Goal: Task Accomplishment & Management: Use online tool/utility

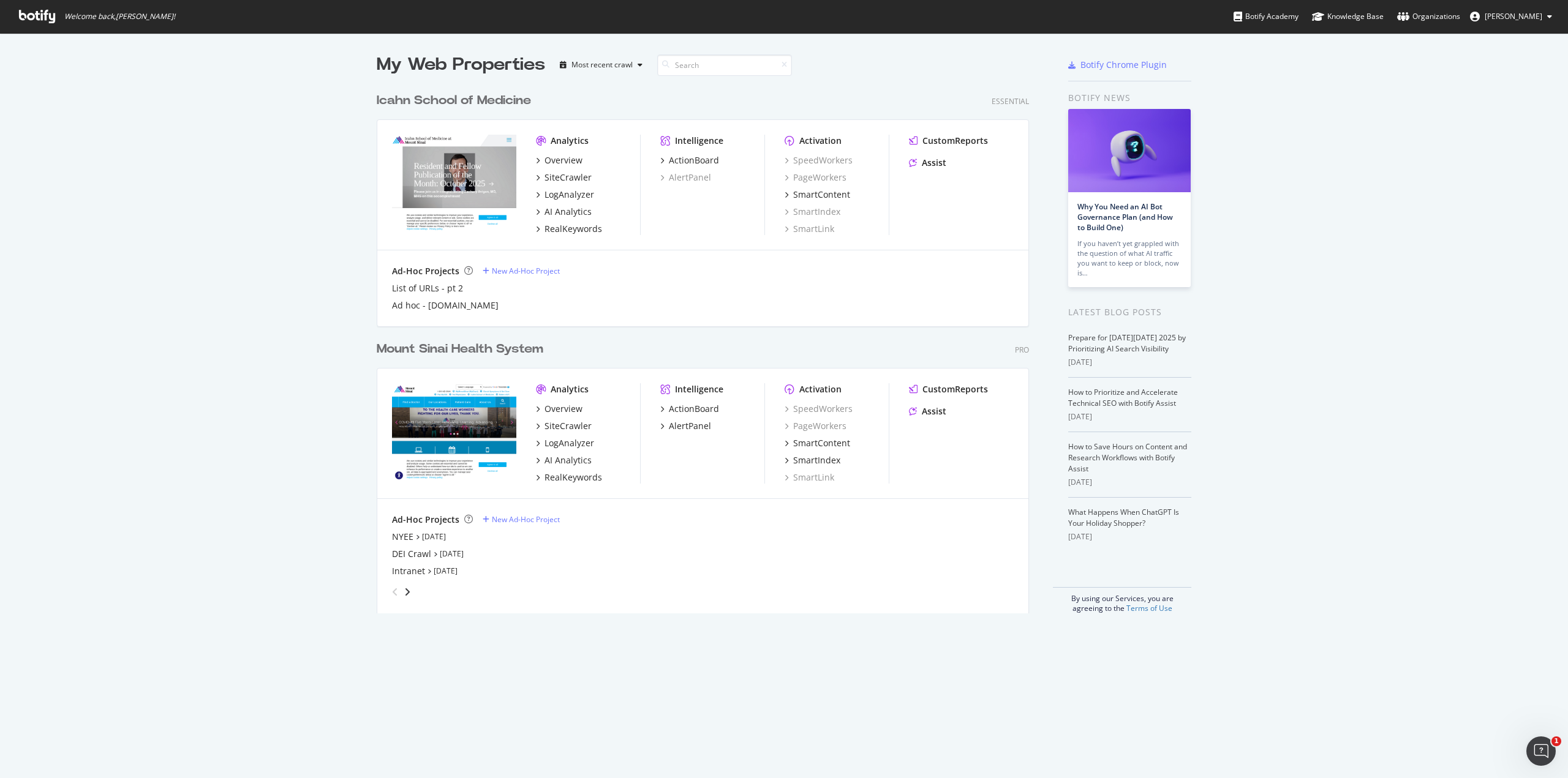
scroll to position [769, 1549]
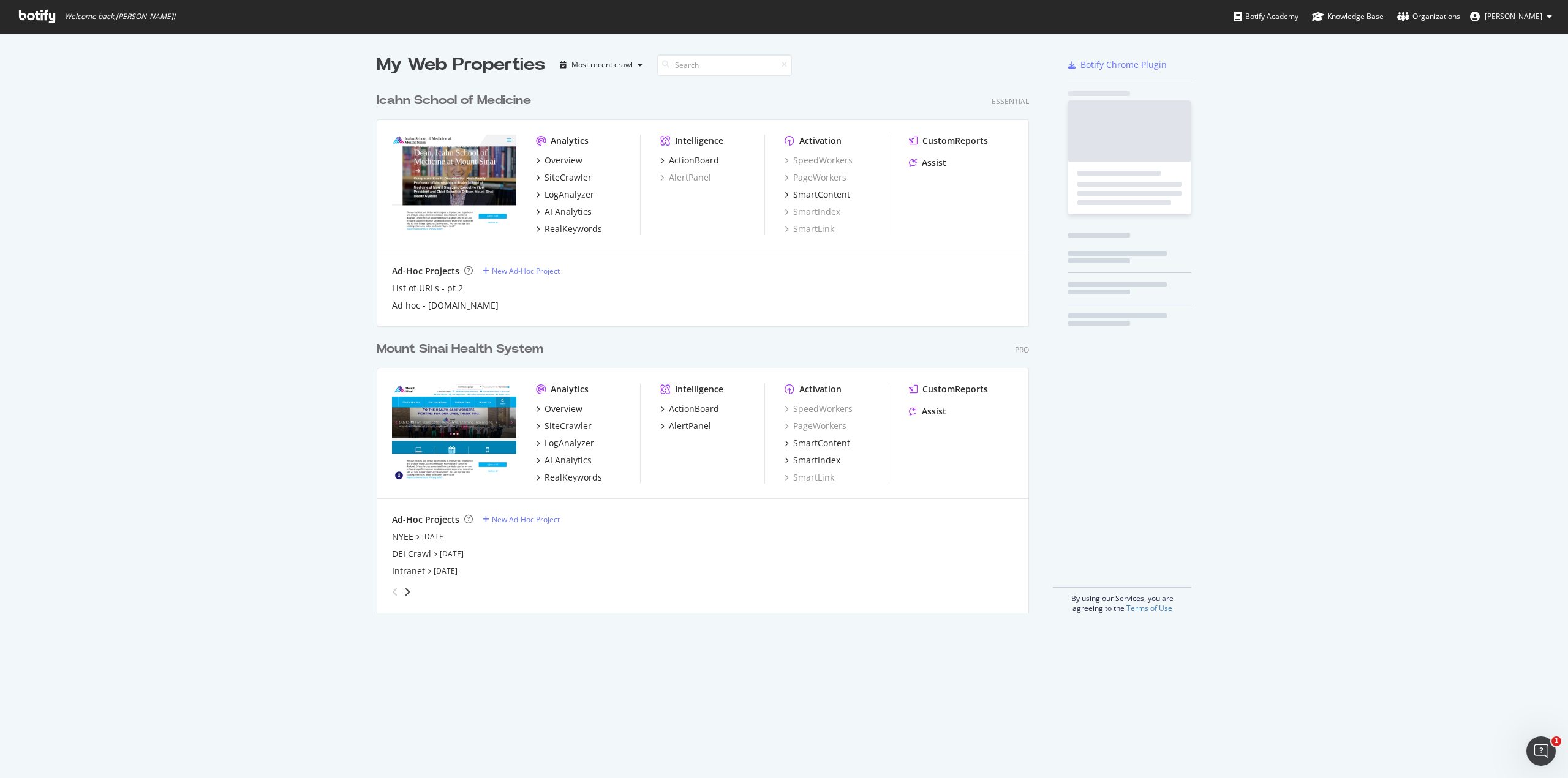
scroll to position [527, 653]
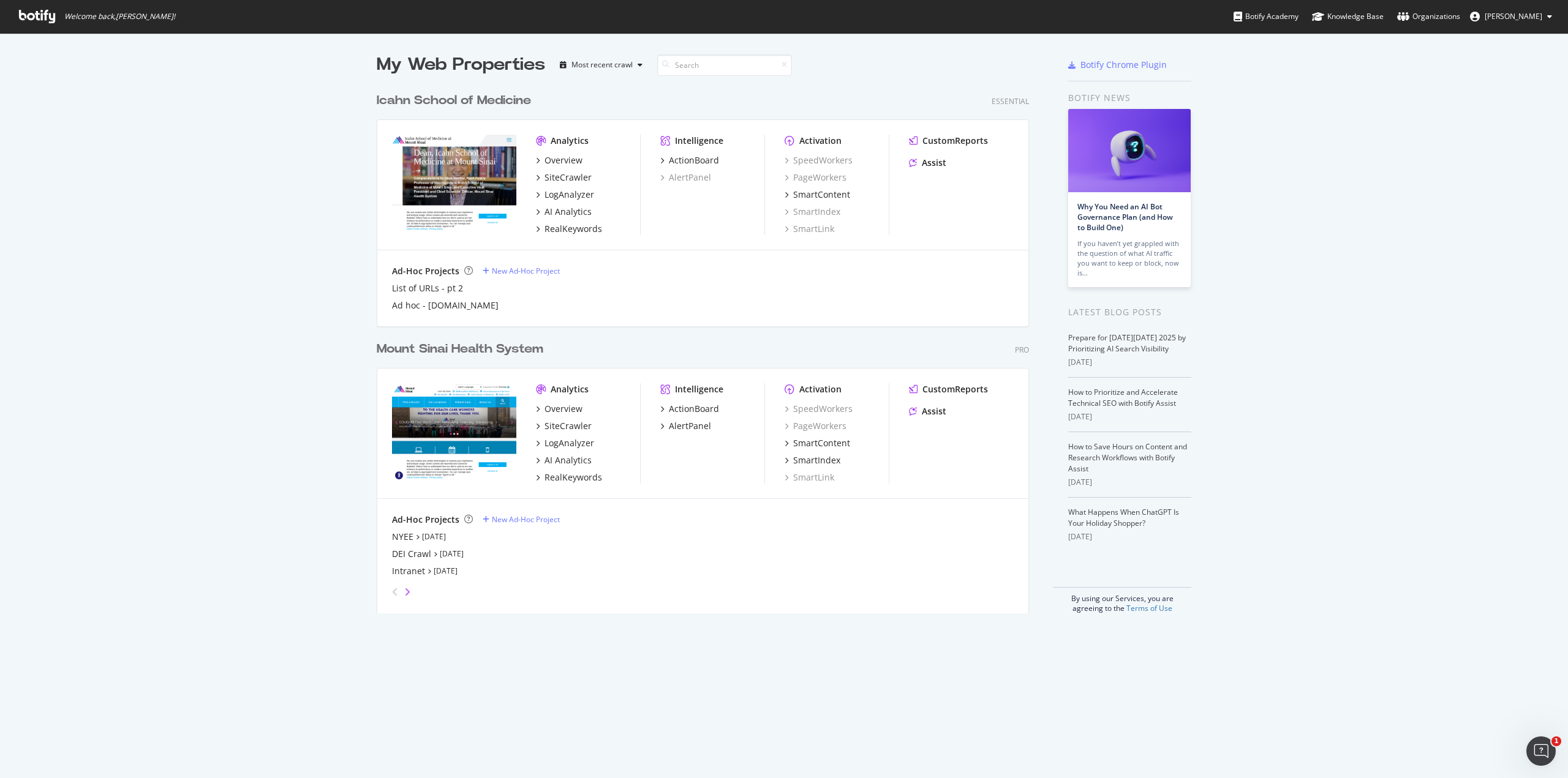
click at [404, 592] on icon "angle-right" at bounding box center [407, 591] width 6 height 10
click at [498, 540] on div "Ad Hoc Crawl: Stakeholder Audit" at bounding box center [458, 537] width 133 height 13
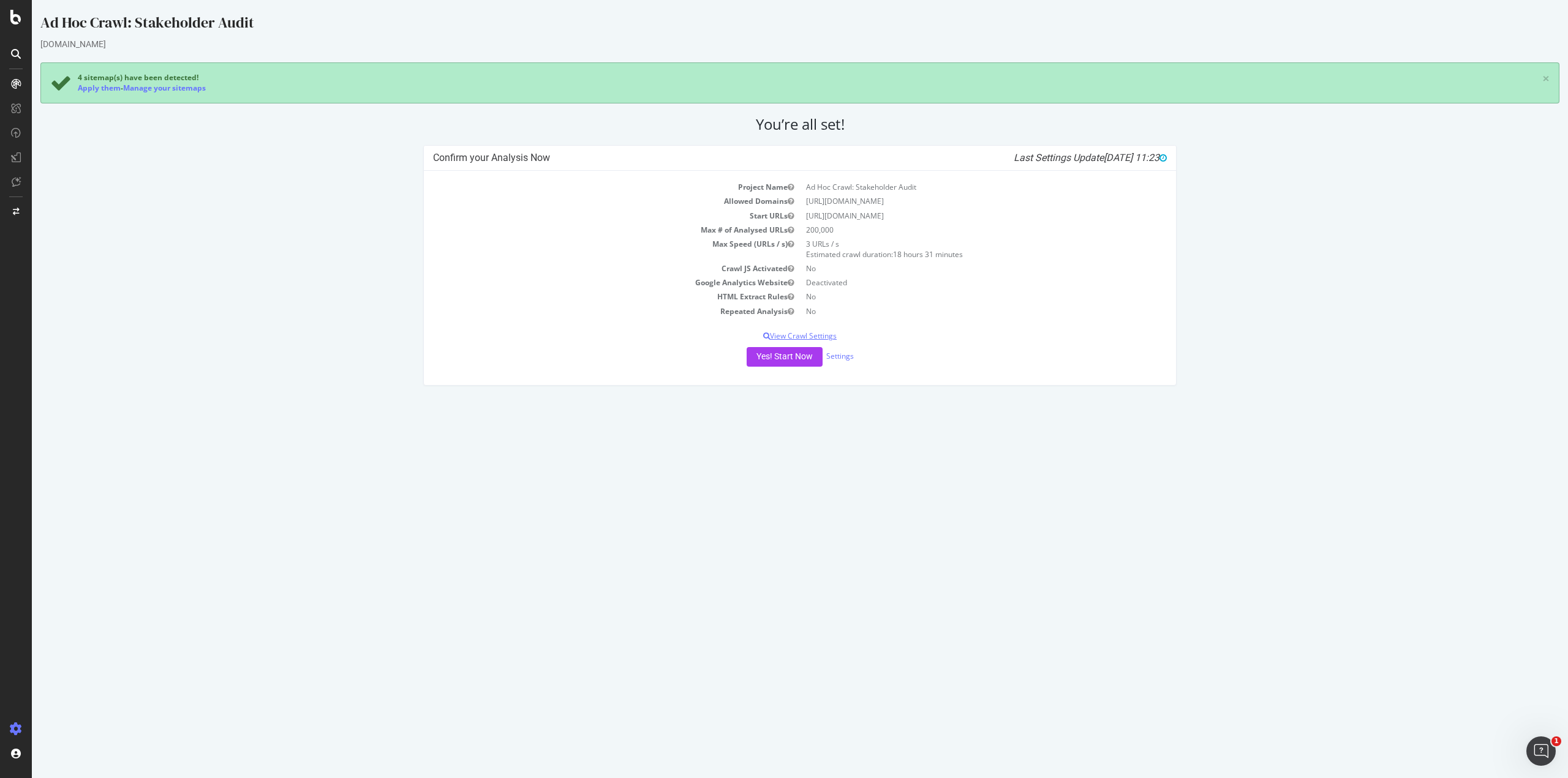
click at [830, 333] on p "View Crawl Settings" at bounding box center [800, 336] width 734 height 10
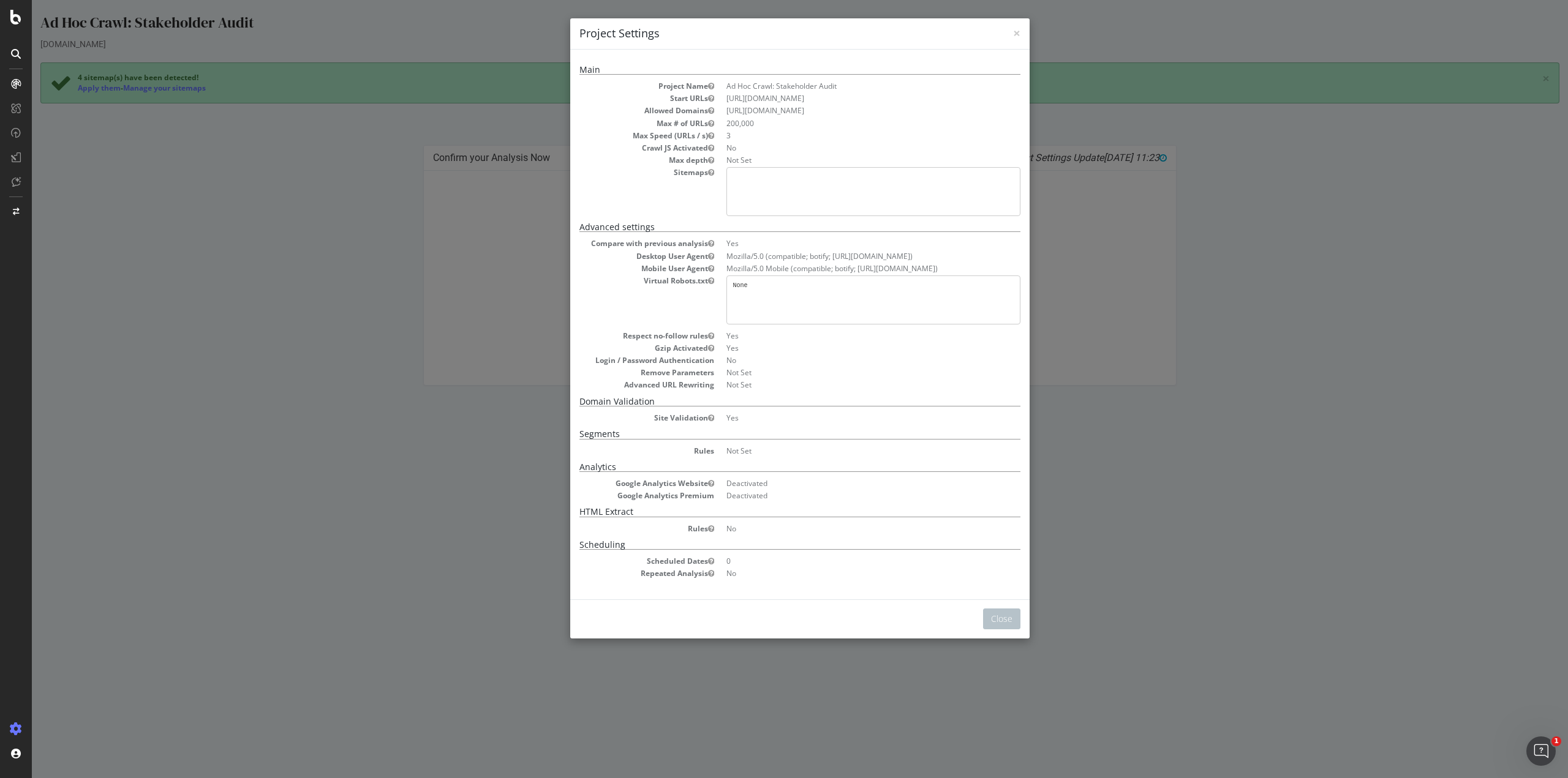
click at [1215, 560] on div "× Close Project Settings Main Project Name Ad Hoc Crawl: Stakeholder Audit Star…" at bounding box center [800, 389] width 1536 height 778
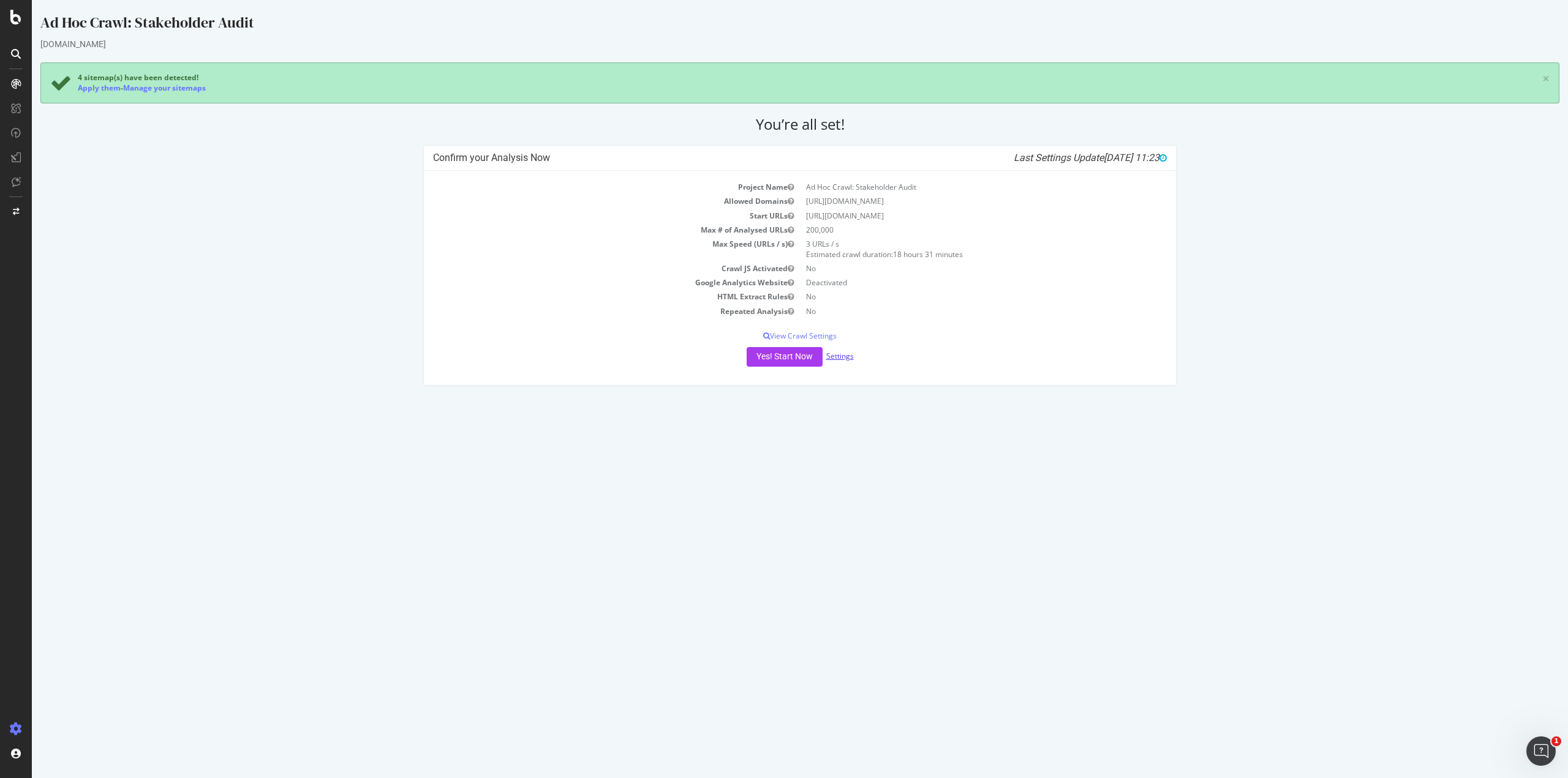
click at [844, 360] on link "Settings" at bounding box center [840, 356] width 27 height 10
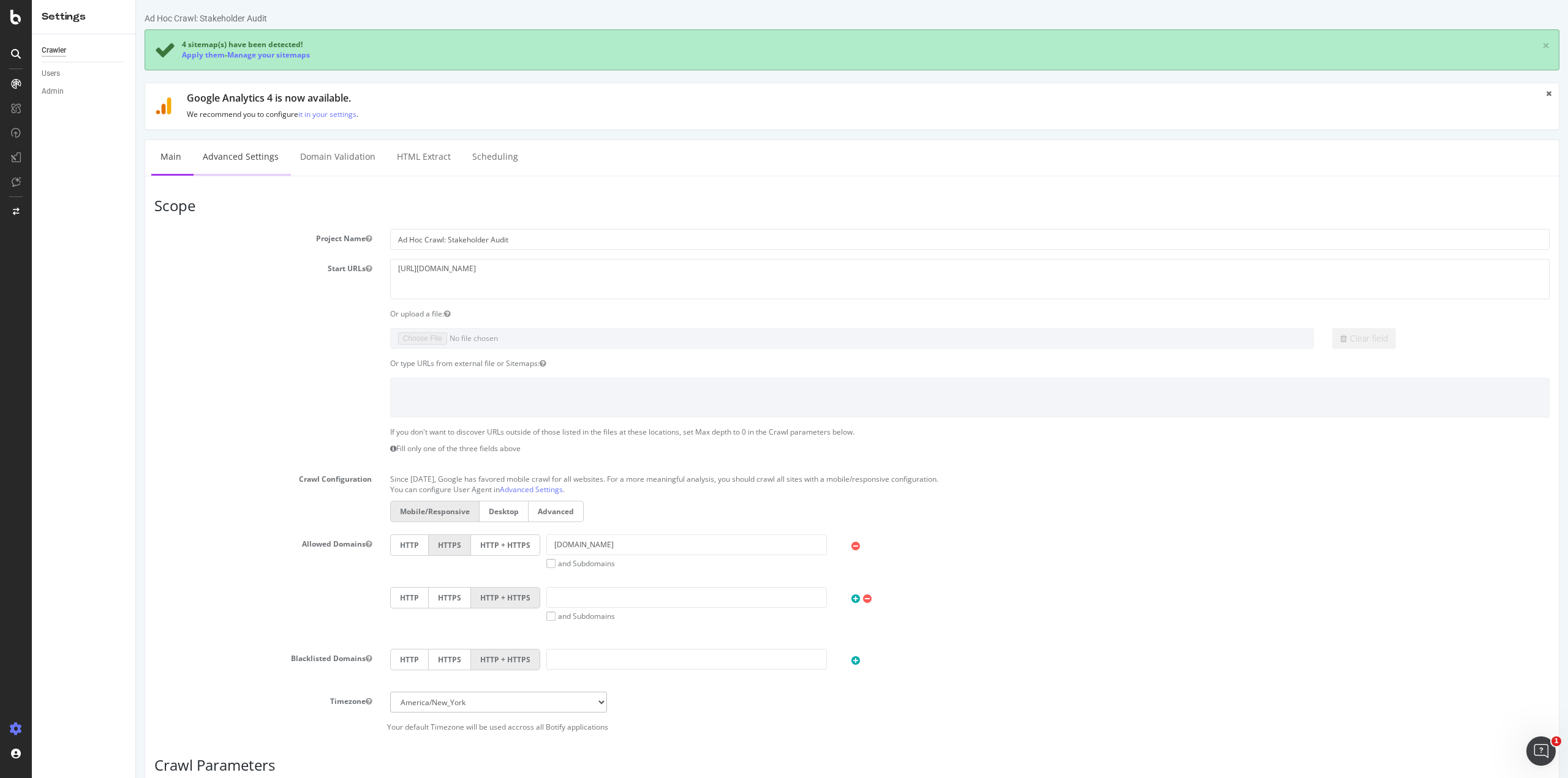
click at [241, 158] on link "Advanced Settings" at bounding box center [240, 156] width 94 height 33
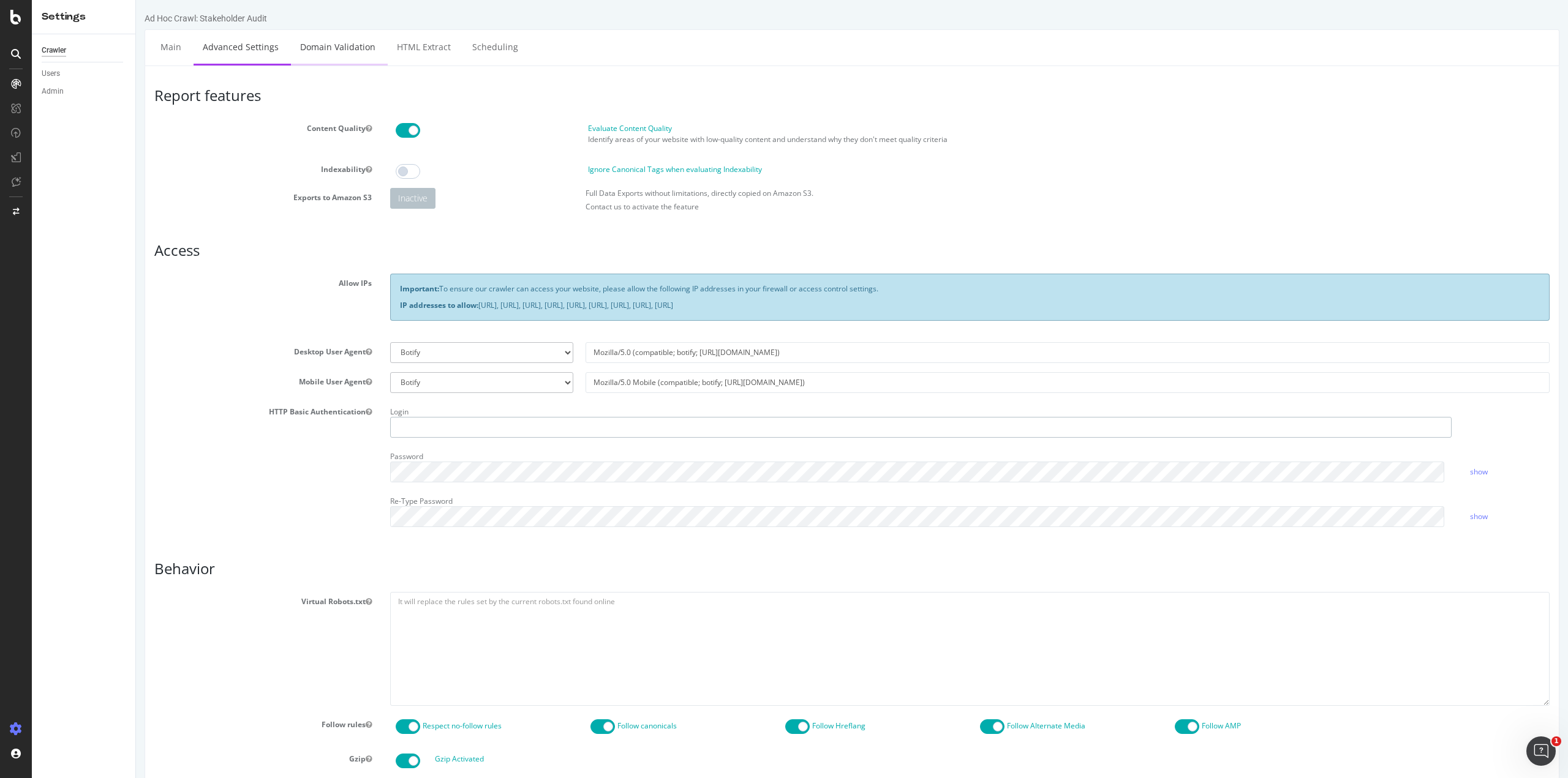
type input "mianinarosario"
click at [327, 47] on link "Domain Validation" at bounding box center [338, 47] width 94 height 33
click at [414, 48] on link "HTML Extract" at bounding box center [424, 47] width 73 height 33
click at [476, 51] on link "Scheduling" at bounding box center [495, 47] width 64 height 33
click at [176, 55] on link "Main" at bounding box center [170, 47] width 39 height 33
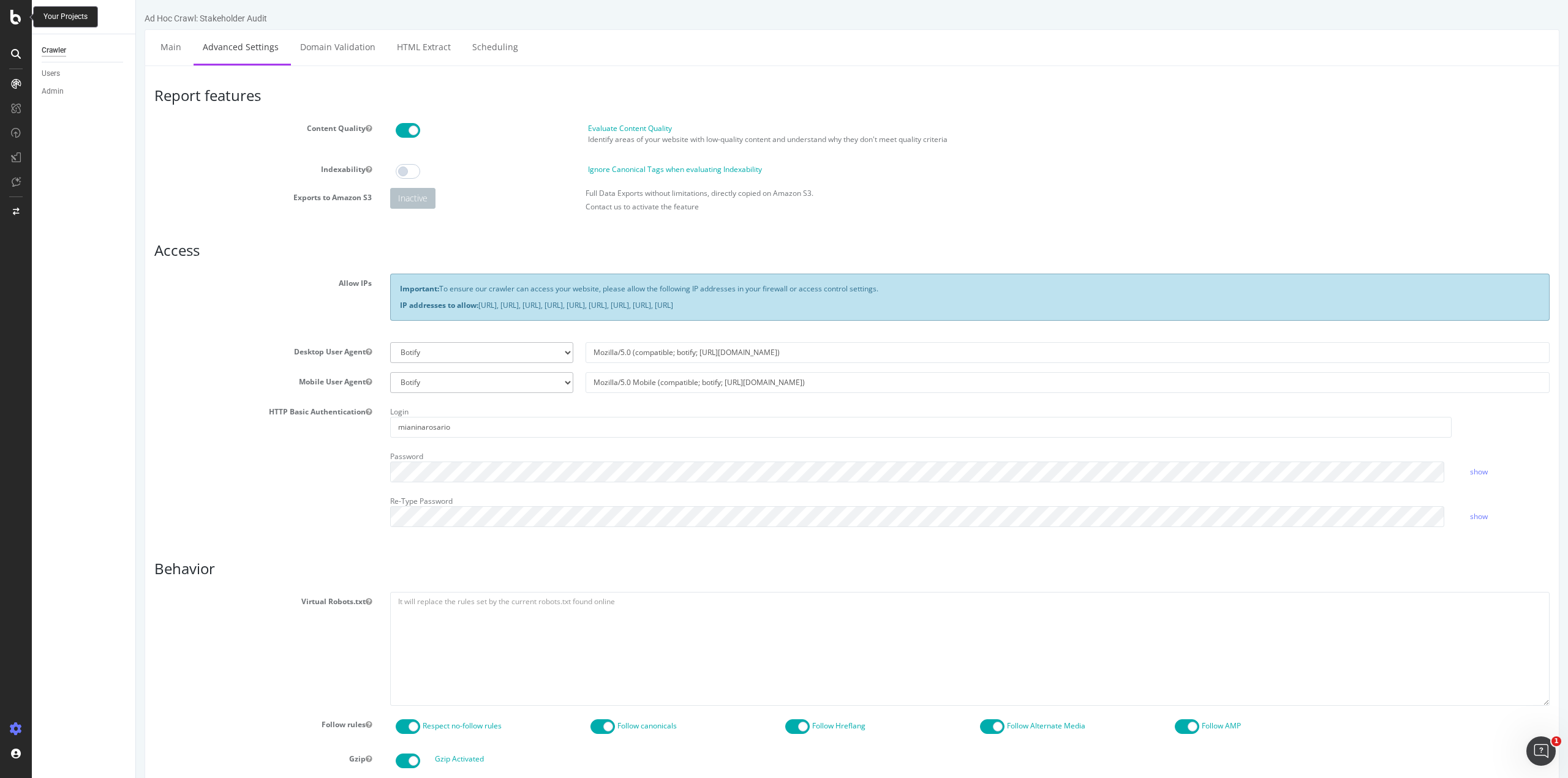
click at [10, 21] on icon at bounding box center [16, 17] width 11 height 15
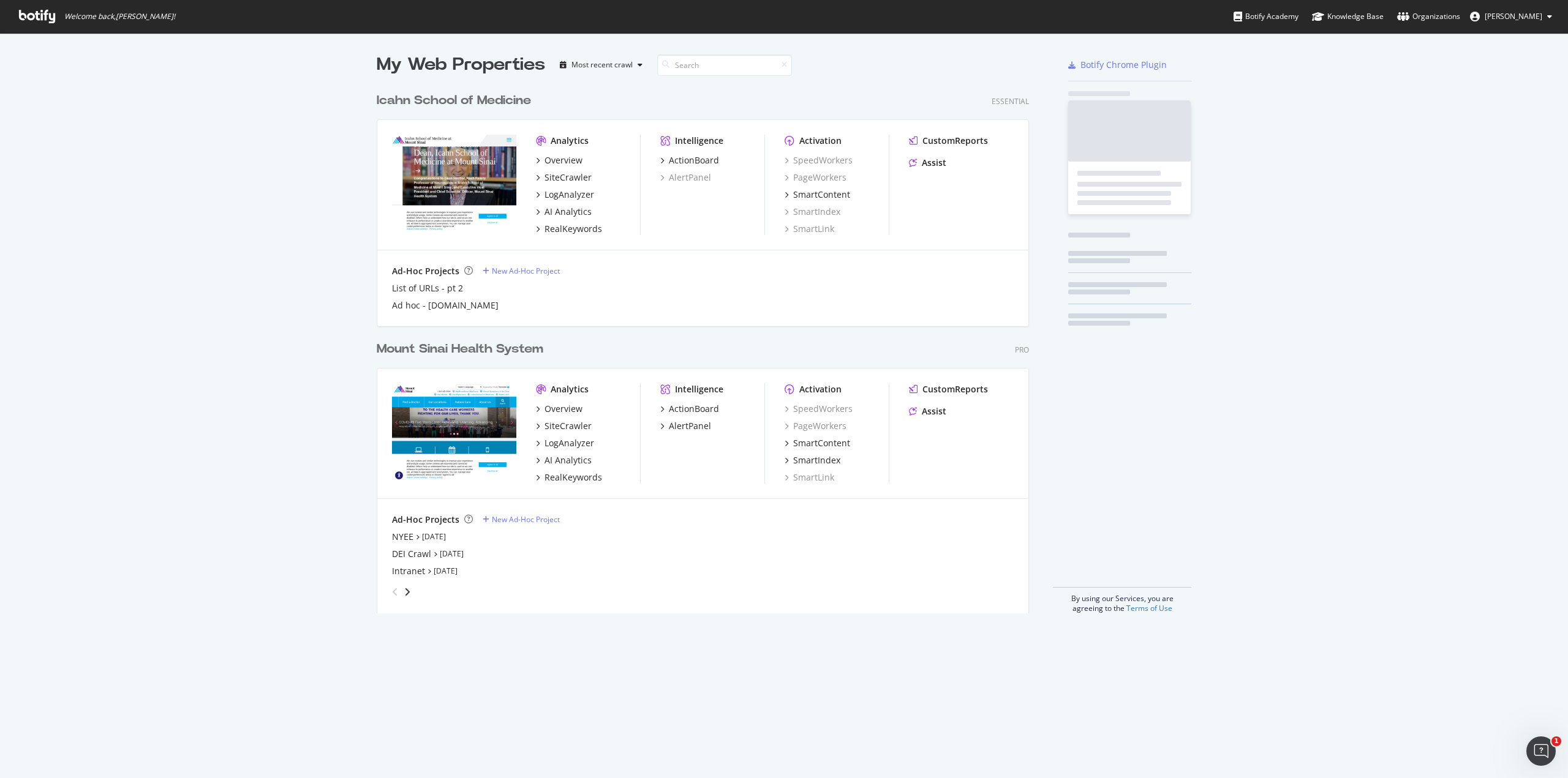
scroll to position [769, 1549]
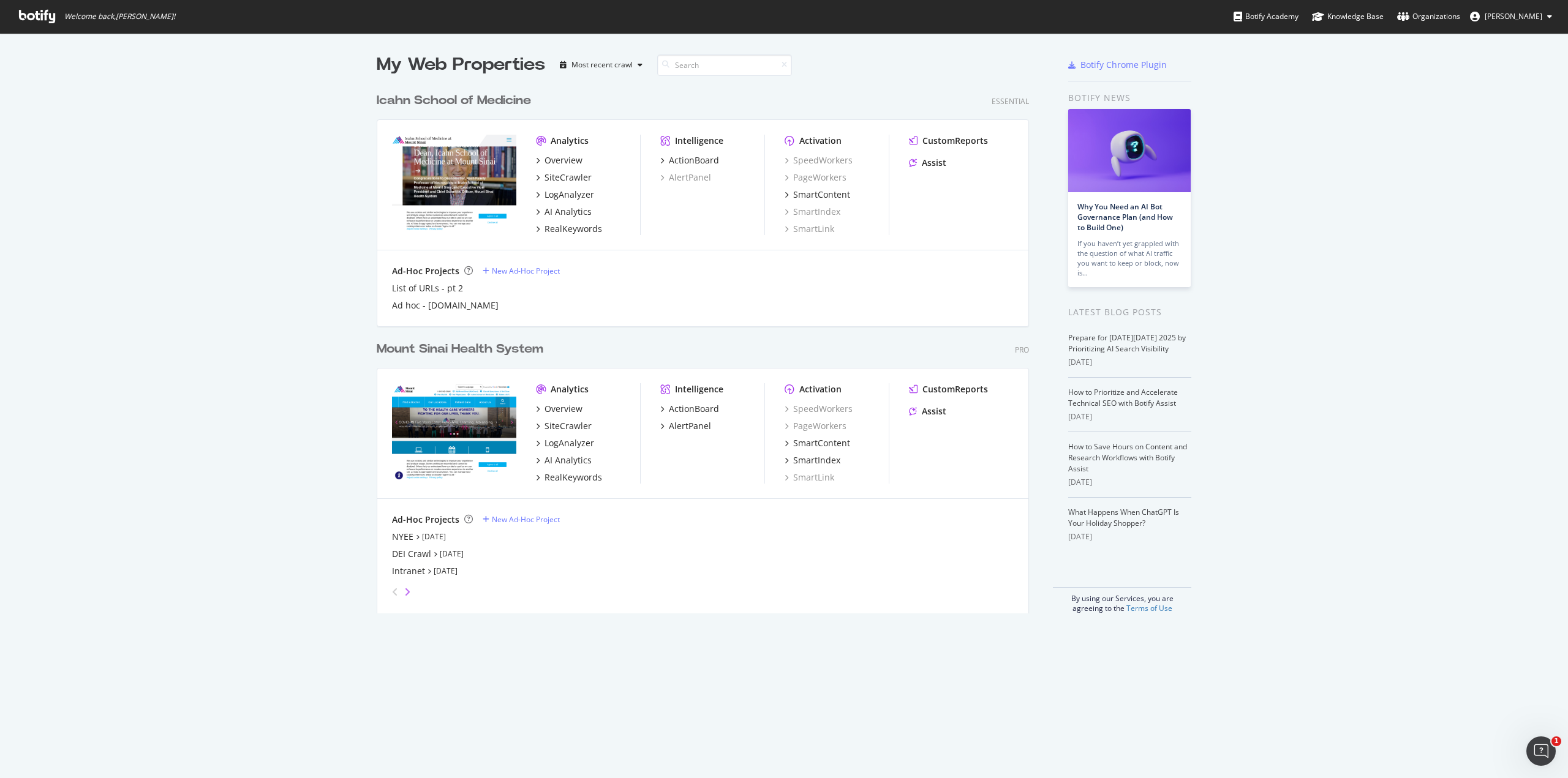
click at [404, 591] on icon "angle-right" at bounding box center [407, 591] width 6 height 10
click at [453, 539] on div "Ad Hoc Crawl: Stakeholder Audit" at bounding box center [458, 537] width 133 height 13
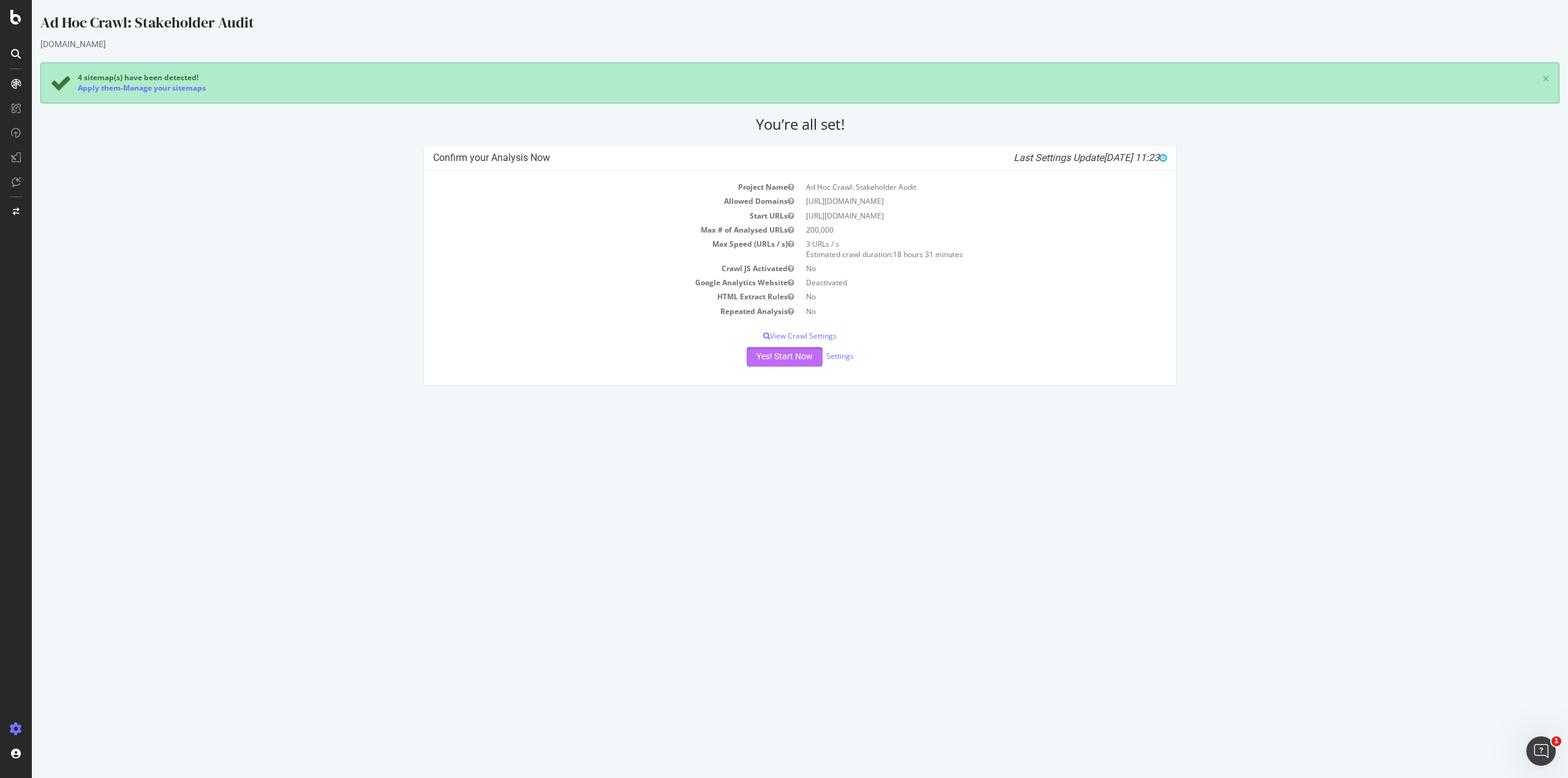
click at [787, 358] on button "Yes! Start Now" at bounding box center [784, 357] width 76 height 19
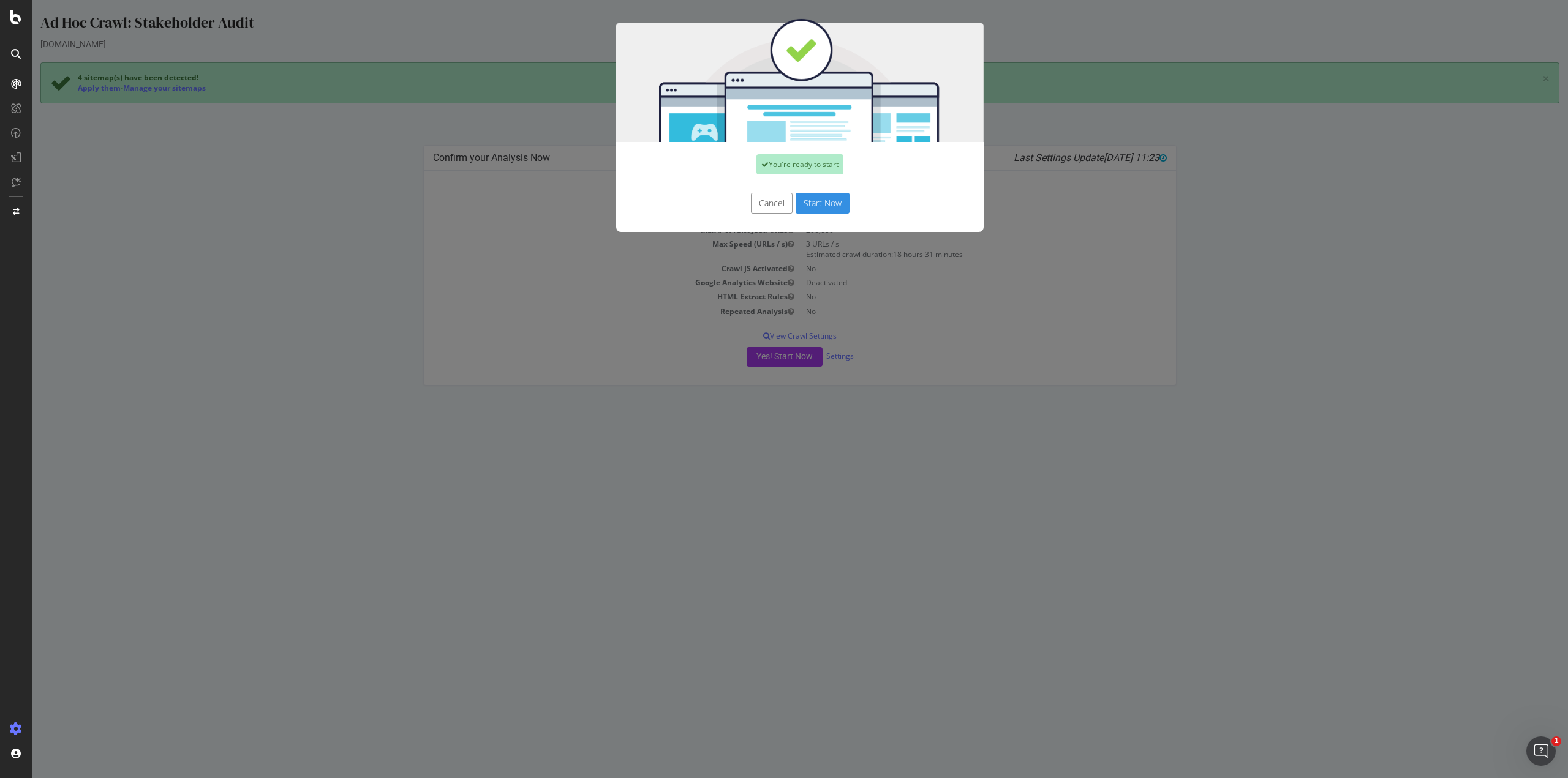
click at [827, 207] on button "Start Now" at bounding box center [822, 204] width 54 height 21
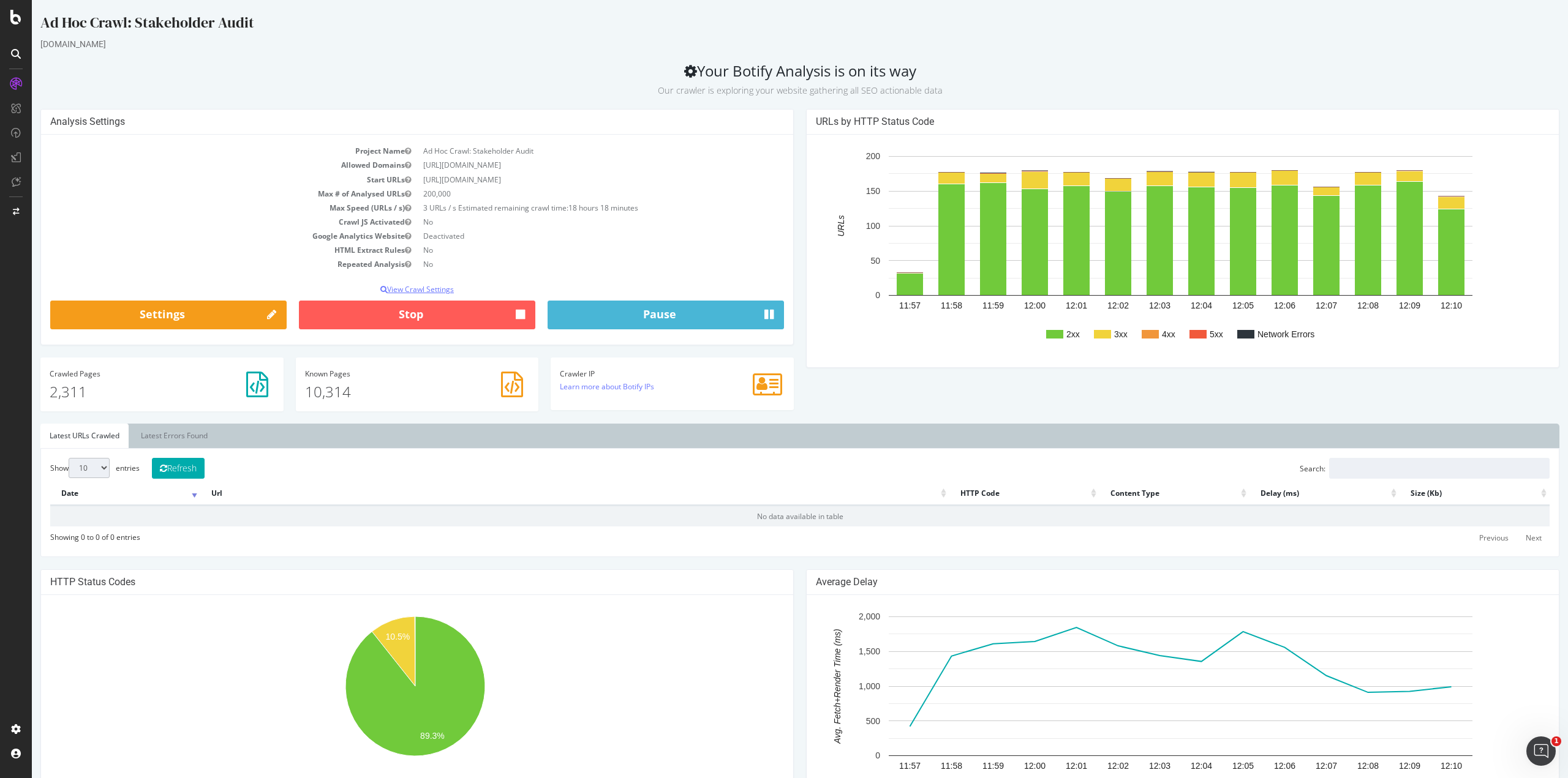
click at [407, 288] on p "View Crawl Settings" at bounding box center [417, 289] width 734 height 10
